Goal: Navigation & Orientation: Find specific page/section

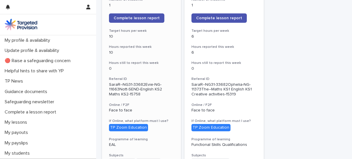
scroll to position [123, 0]
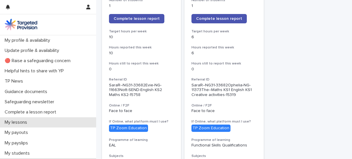
click at [14, 121] on p "My lessons" at bounding box center [16, 122] width 29 height 6
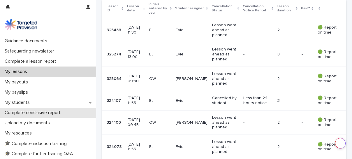
scroll to position [51, 0]
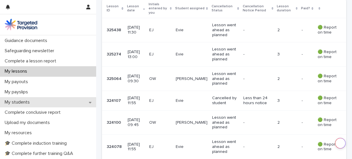
click at [91, 102] on div "My students" at bounding box center [48, 102] width 96 height 10
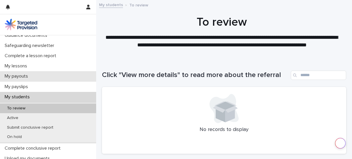
scroll to position [61, 0]
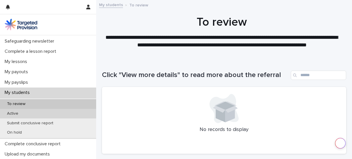
click at [78, 113] on div "Active" at bounding box center [48, 114] width 96 height 10
